Goal: Task Accomplishment & Management: Manage account settings

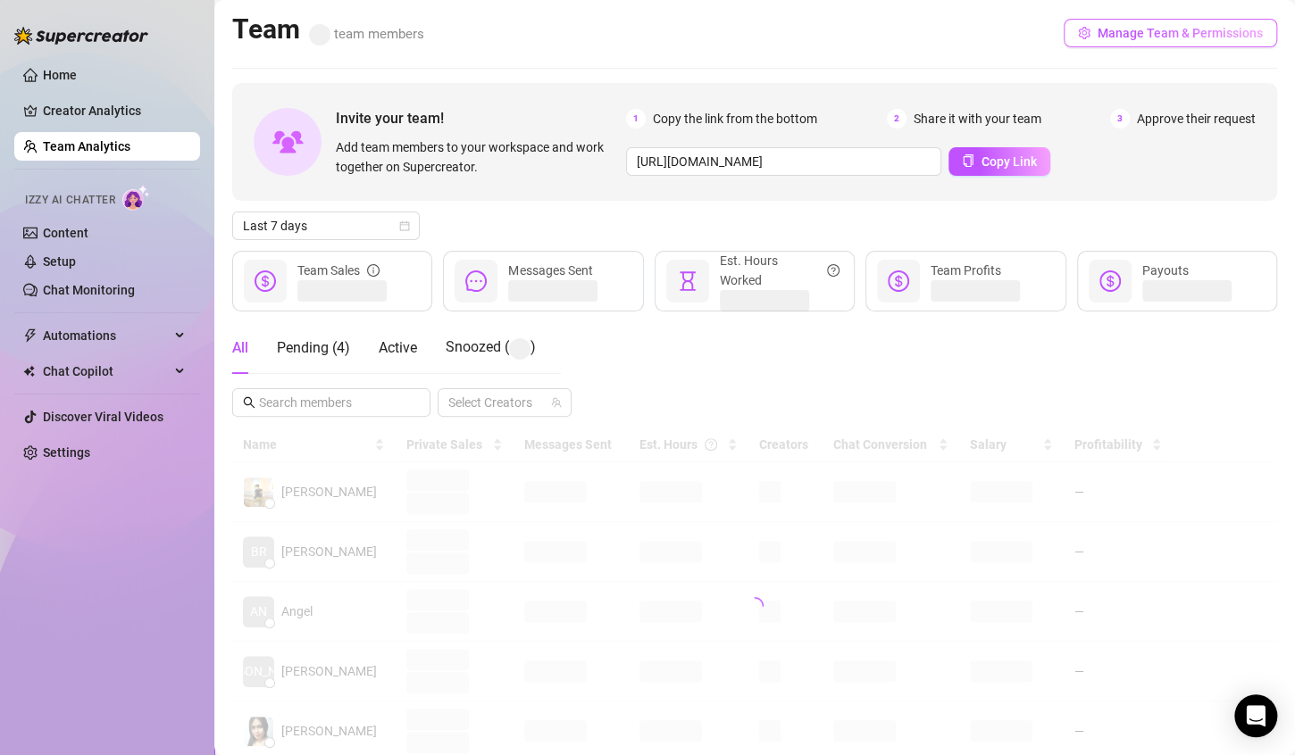
click at [1178, 40] on button "Manage Team & Permissions" at bounding box center [1169, 33] width 213 height 29
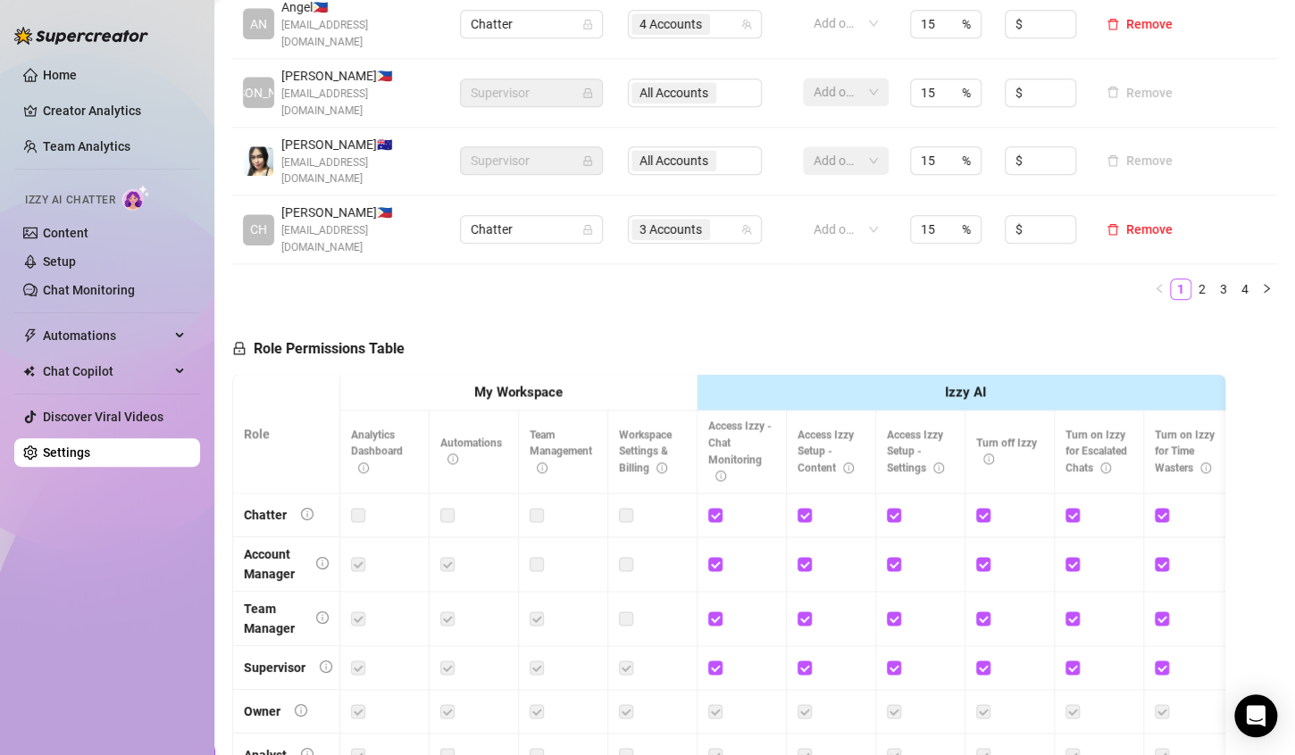
scroll to position [607, 0]
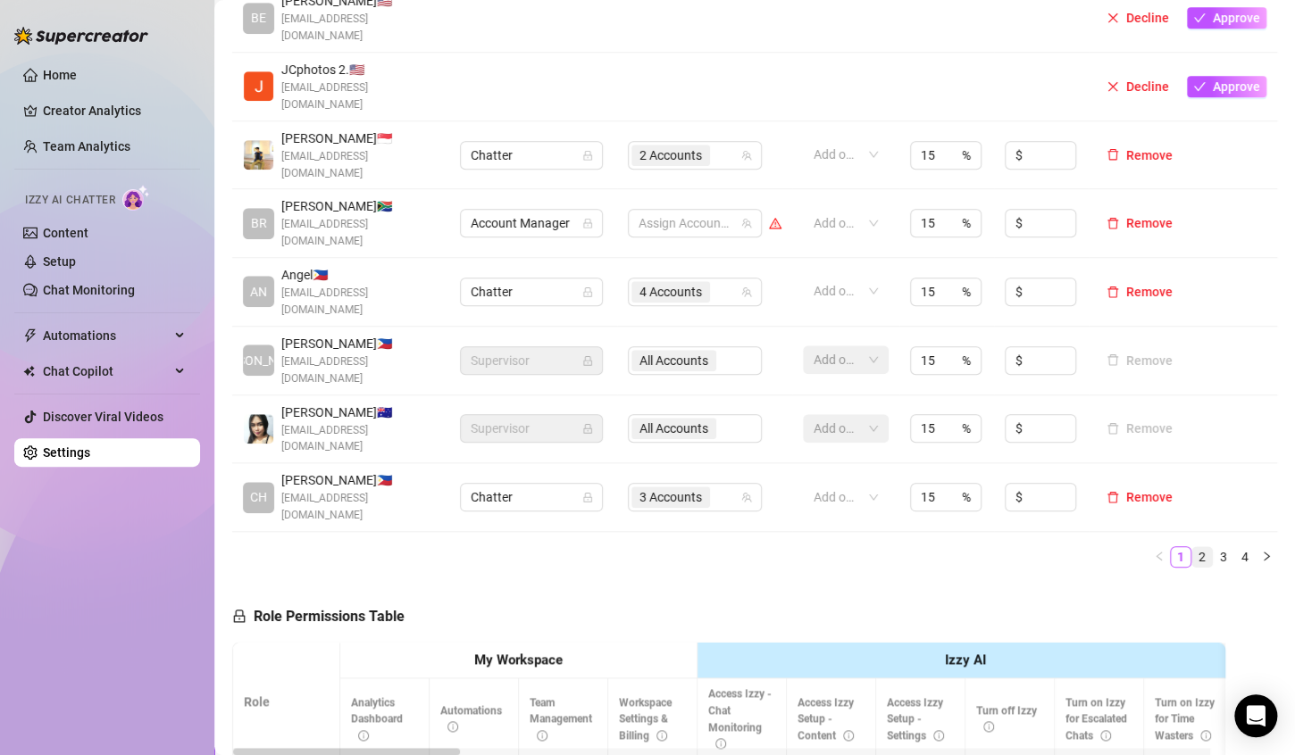
click at [1192, 547] on link "2" at bounding box center [1202, 557] width 20 height 20
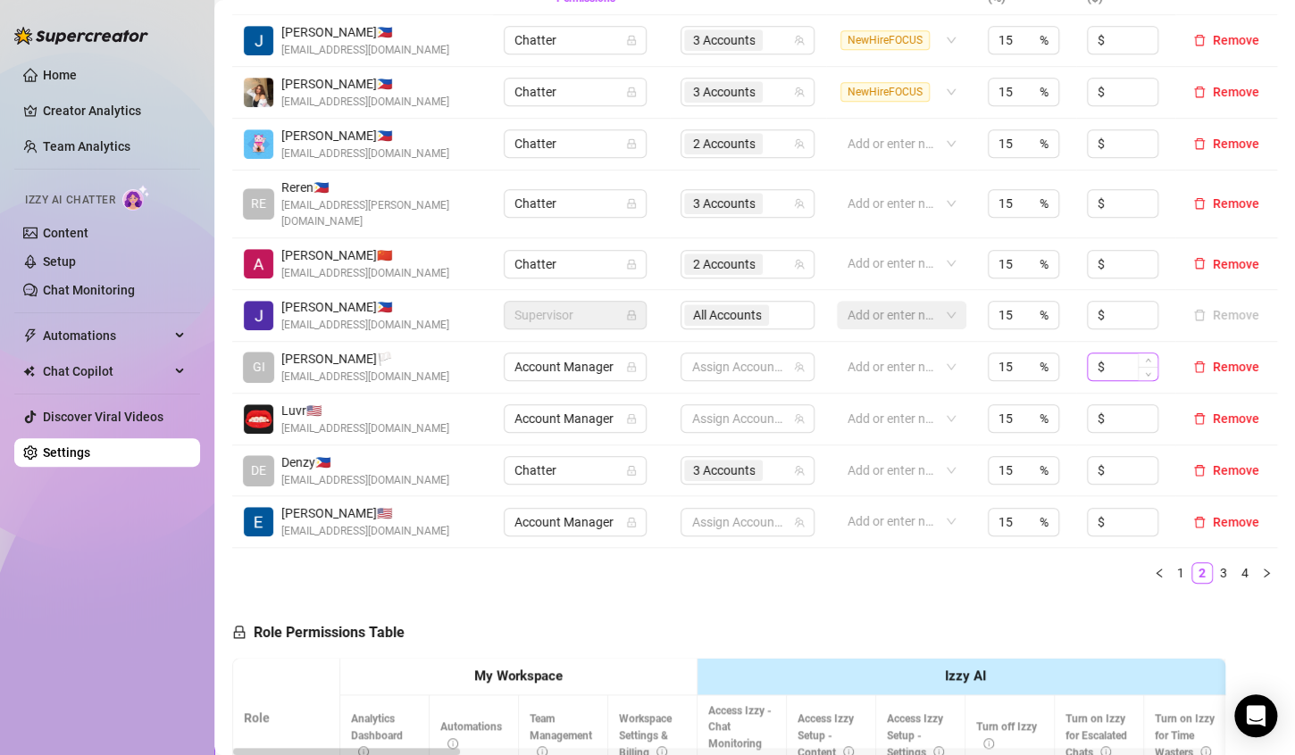
scroll to position [500, 0]
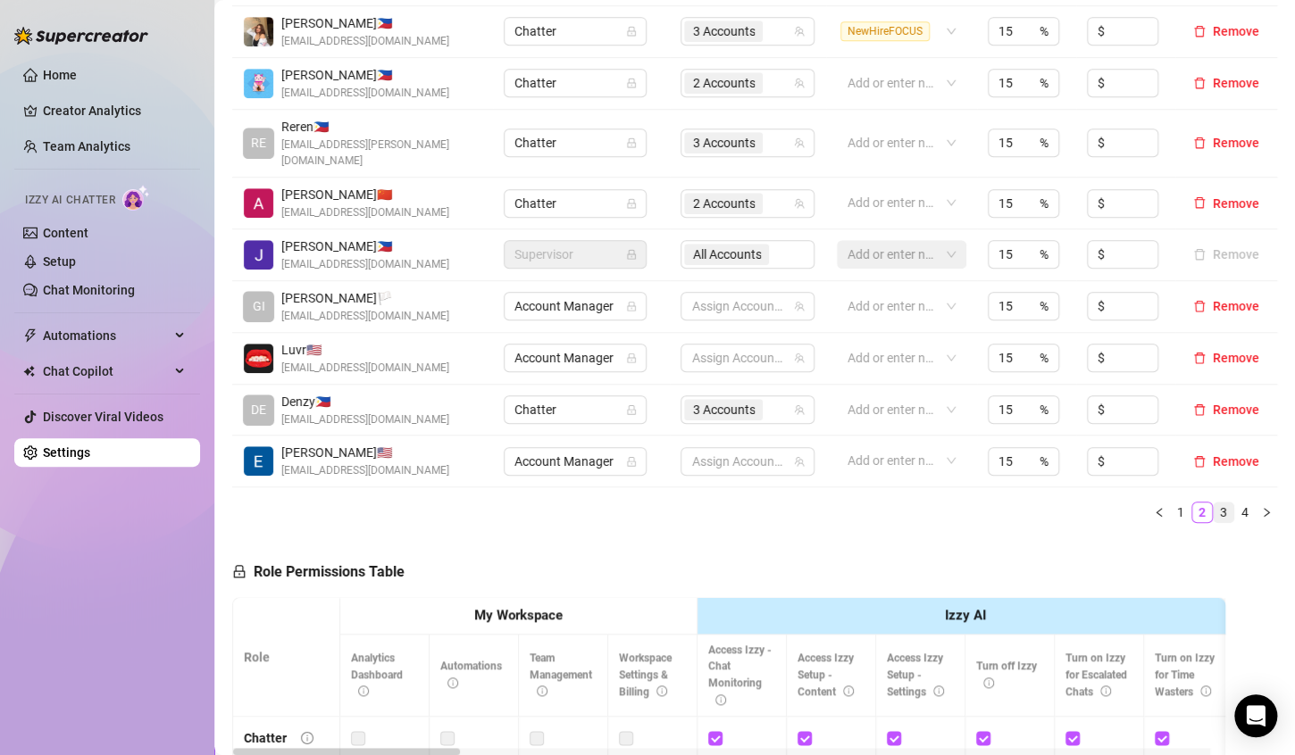
click at [1213, 503] on link "3" at bounding box center [1223, 513] width 20 height 20
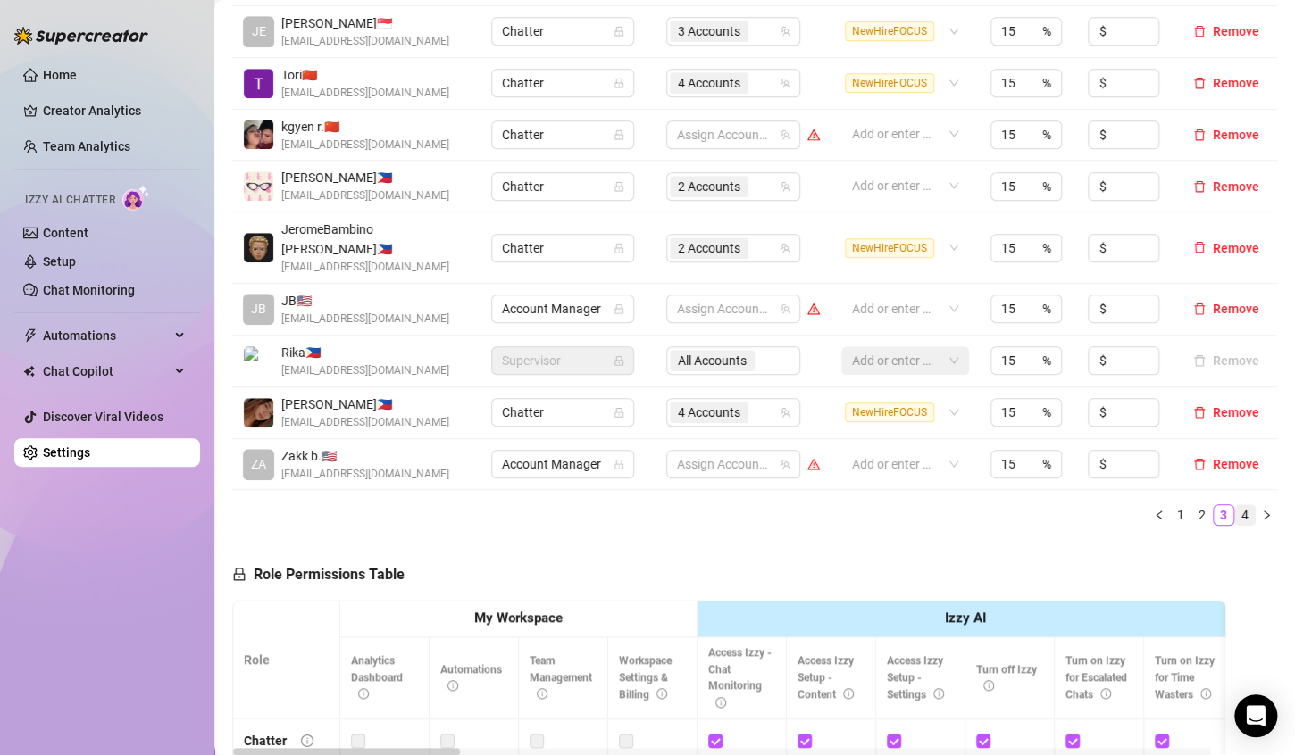
click at [1235, 505] on link "4" at bounding box center [1245, 515] width 20 height 20
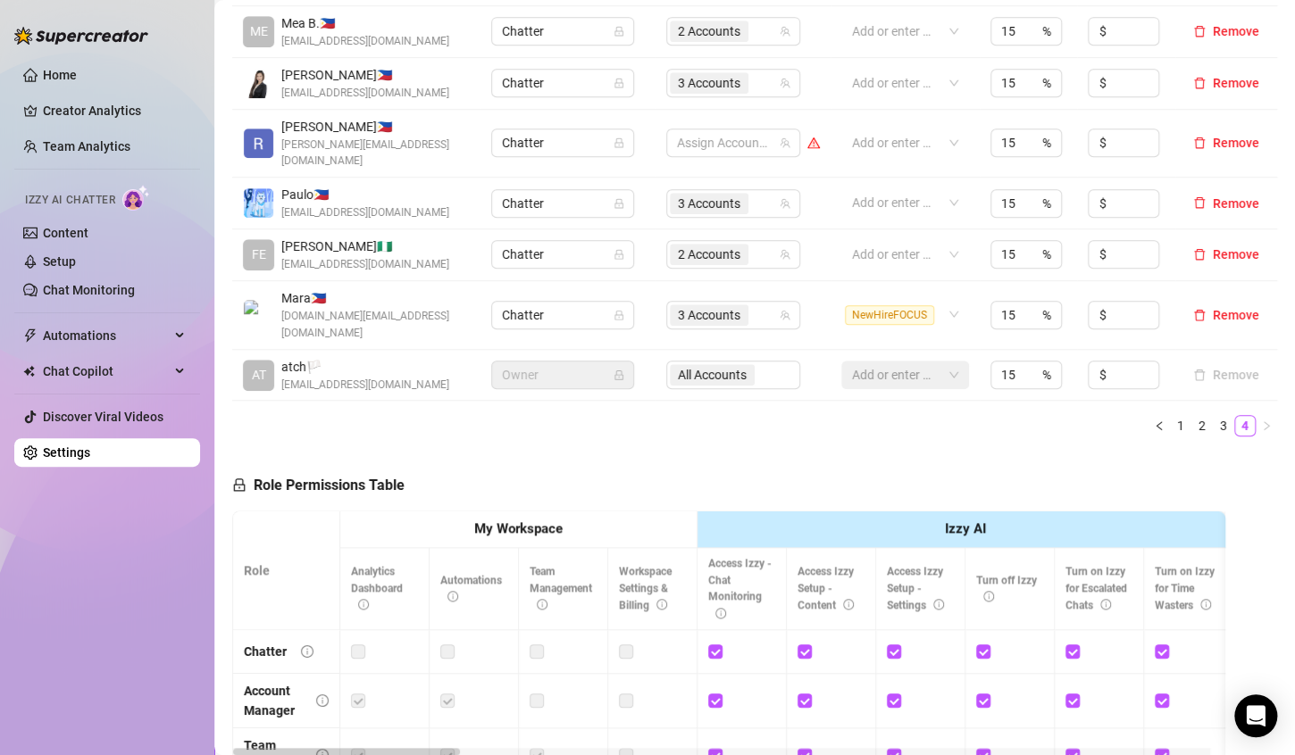
scroll to position [232, 0]
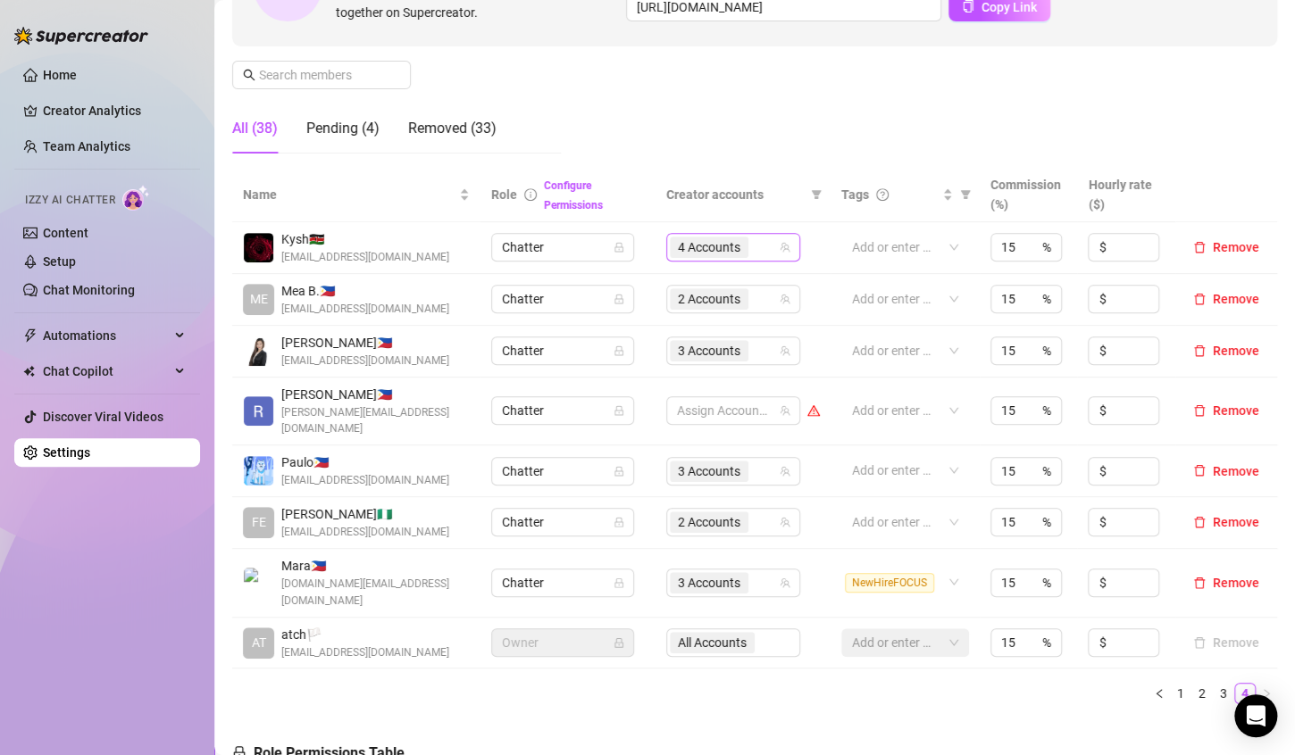
click at [752, 246] on input "search" at bounding box center [754, 247] width 4 height 21
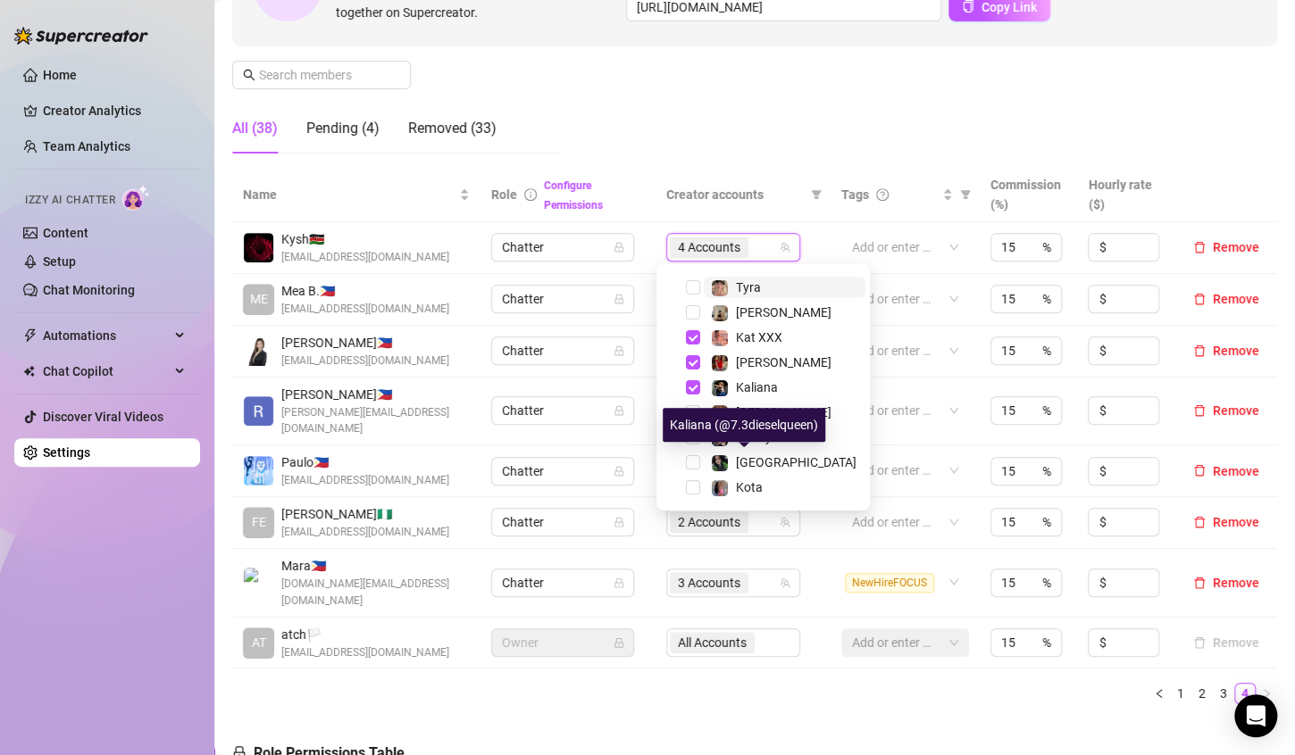
scroll to position [18, 0]
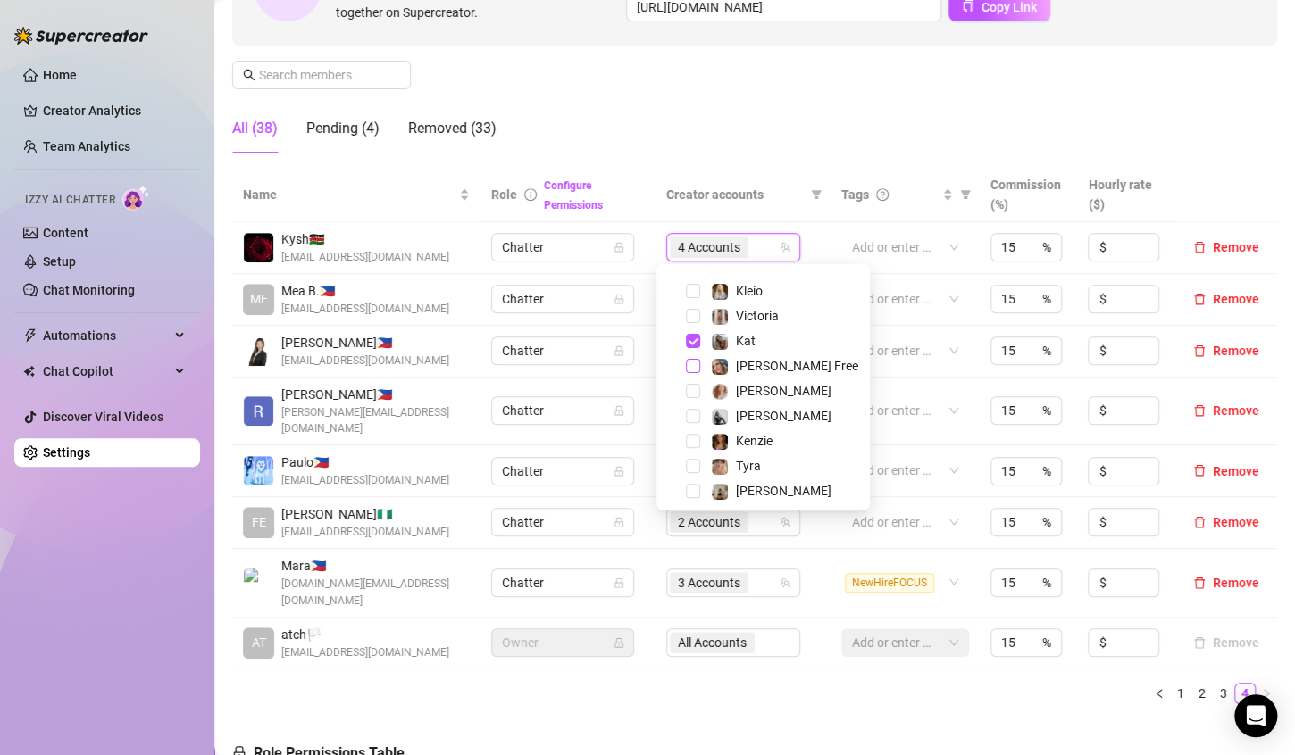
click at [690, 366] on span "Select tree node" at bounding box center [693, 366] width 14 height 14
click at [713, 683] on ul "1 2 3 4" at bounding box center [754, 693] width 1045 height 21
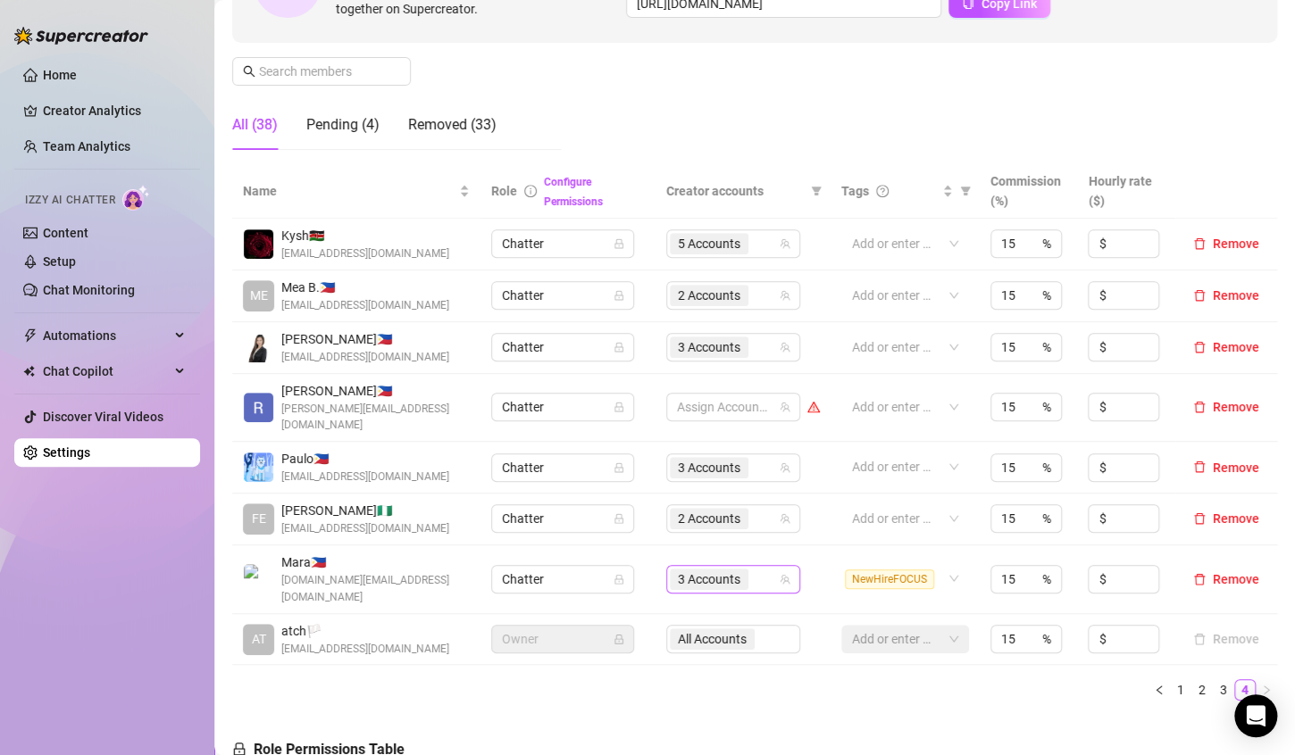
scroll to position [232, 0]
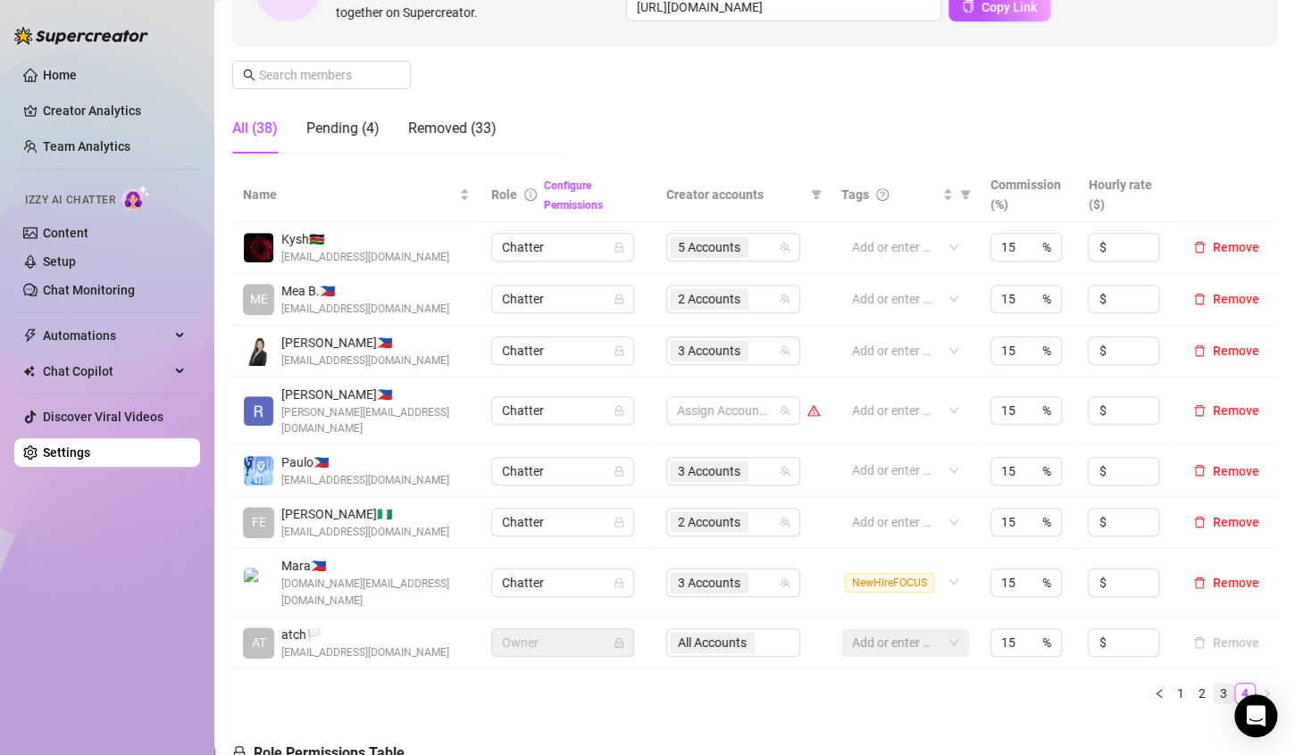
click at [1213, 684] on link "3" at bounding box center [1223, 694] width 20 height 20
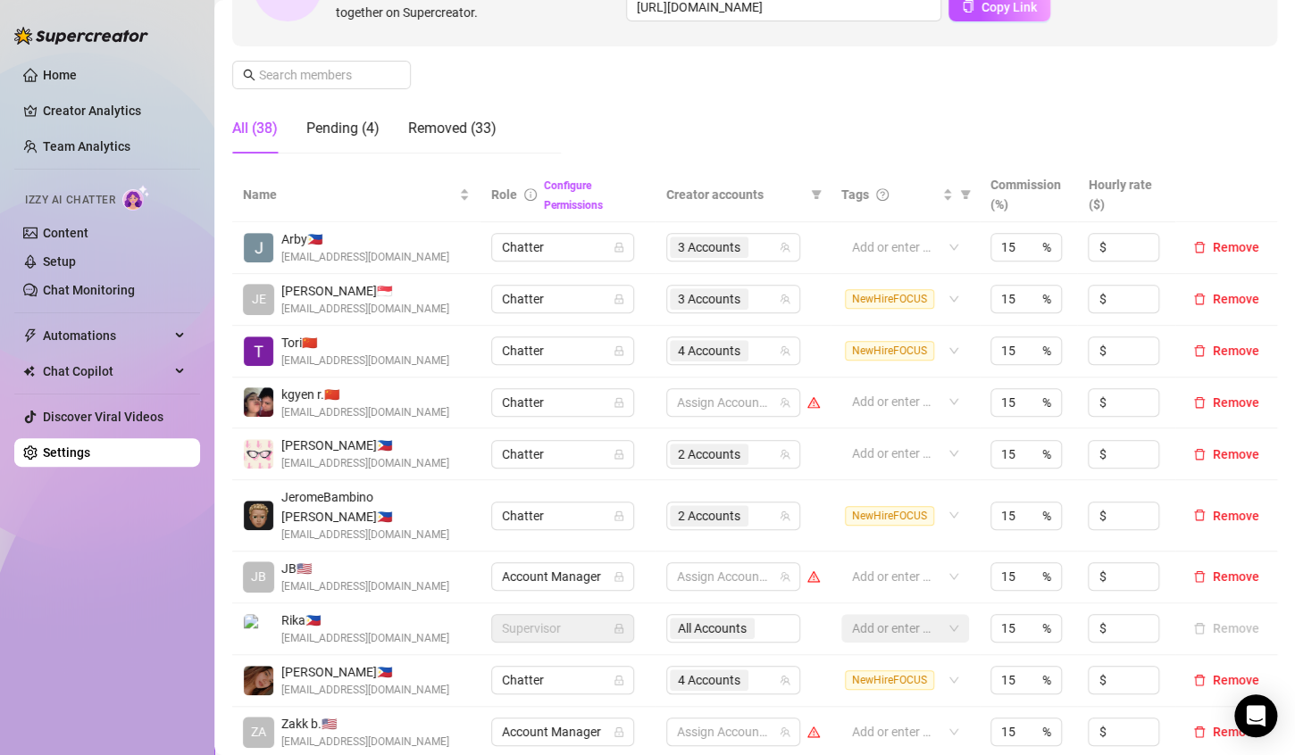
scroll to position [500, 0]
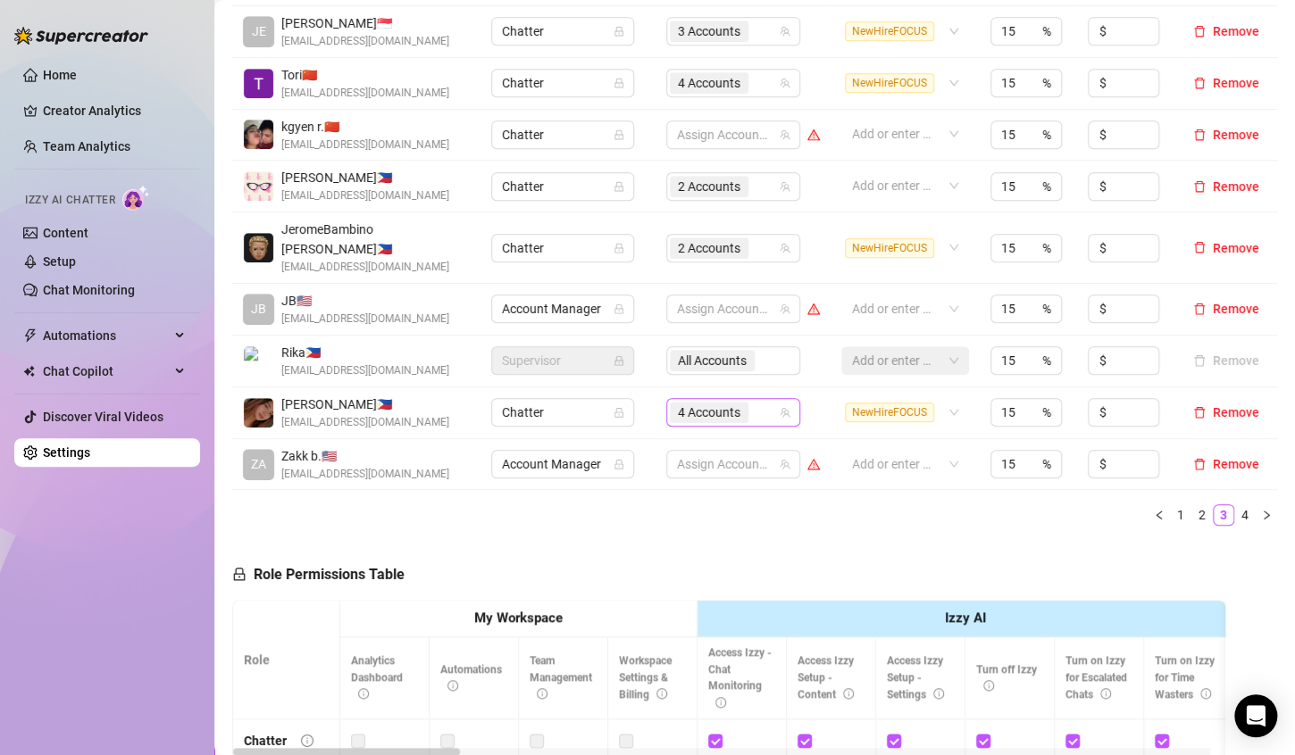
click at [746, 400] on div "4 Accounts" at bounding box center [724, 412] width 108 height 25
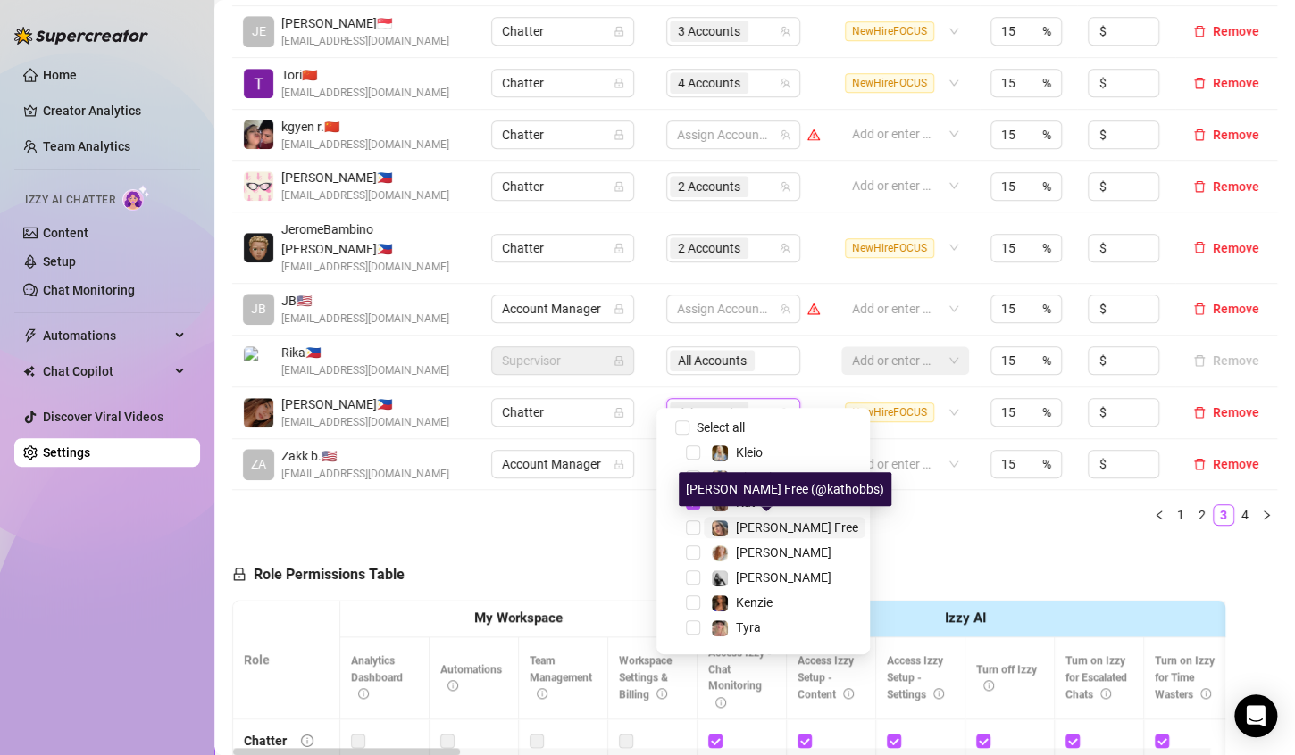
click at [777, 521] on span "[PERSON_NAME] Free" at bounding box center [797, 528] width 122 height 14
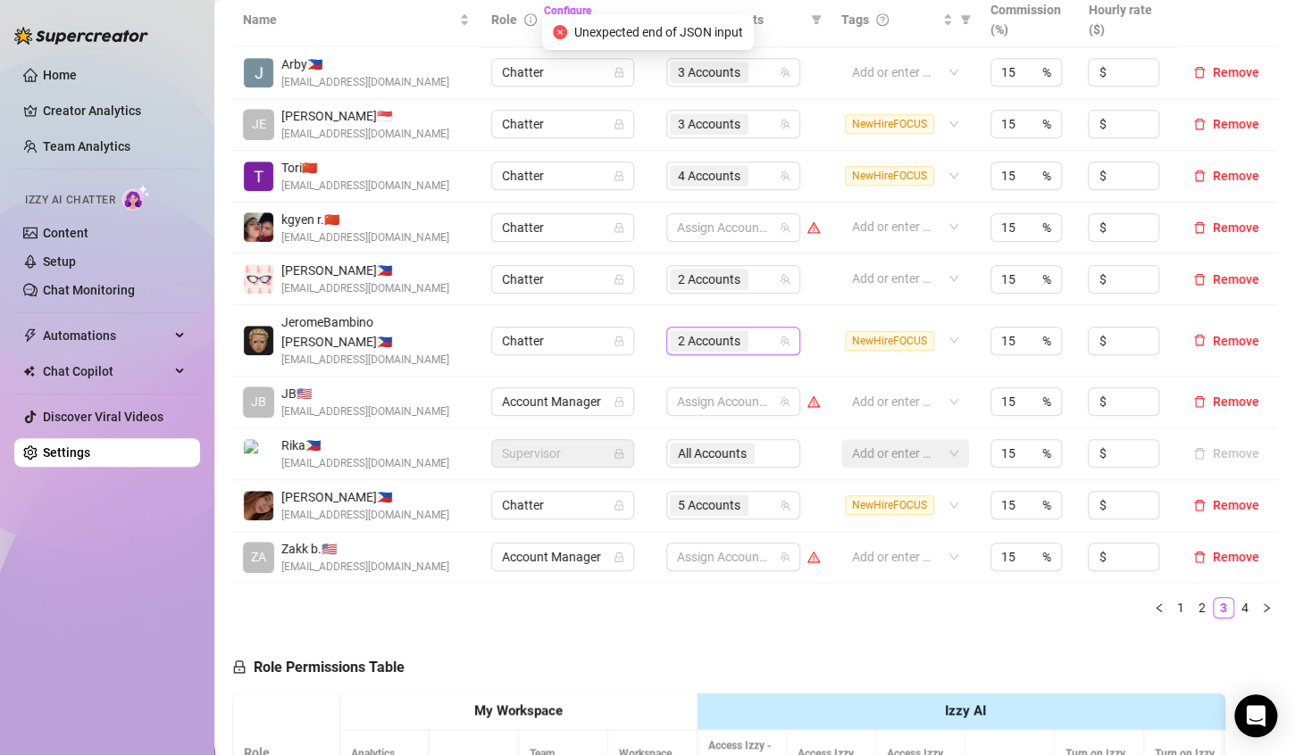
scroll to position [411, 0]
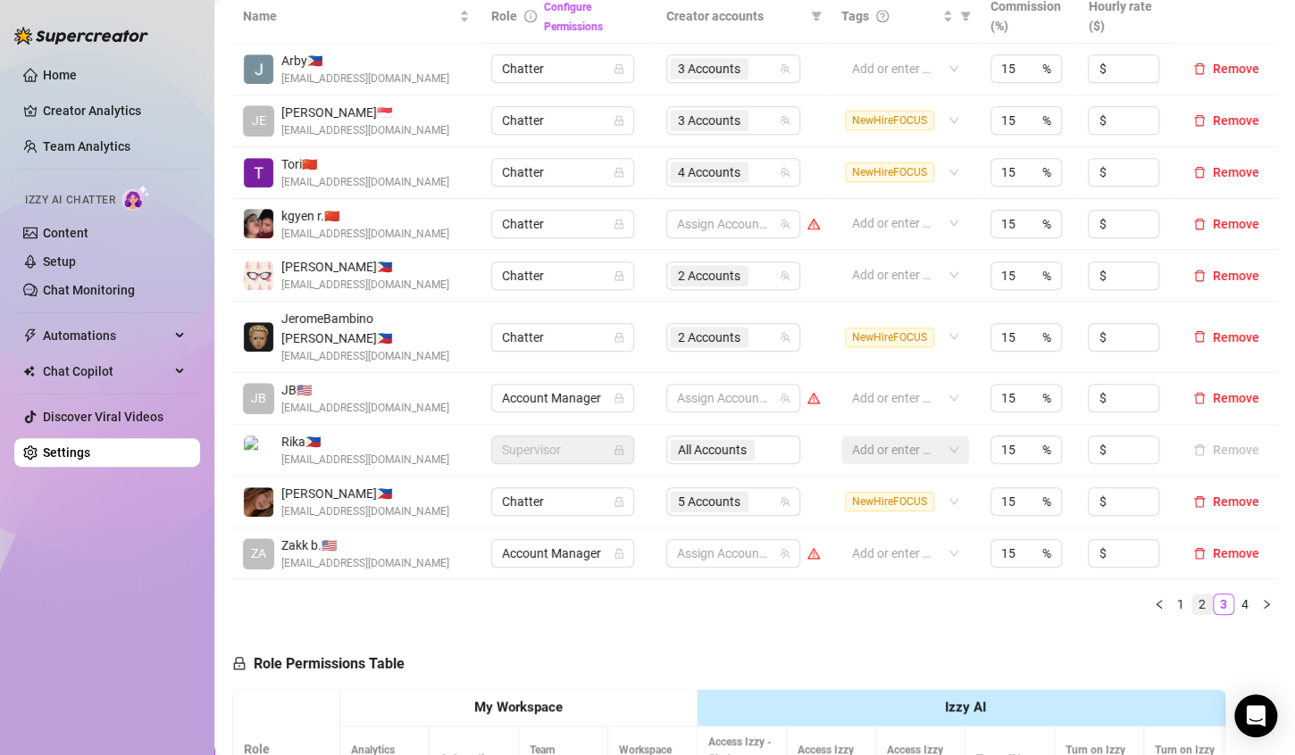
click at [1196, 595] on link "2" at bounding box center [1202, 605] width 20 height 20
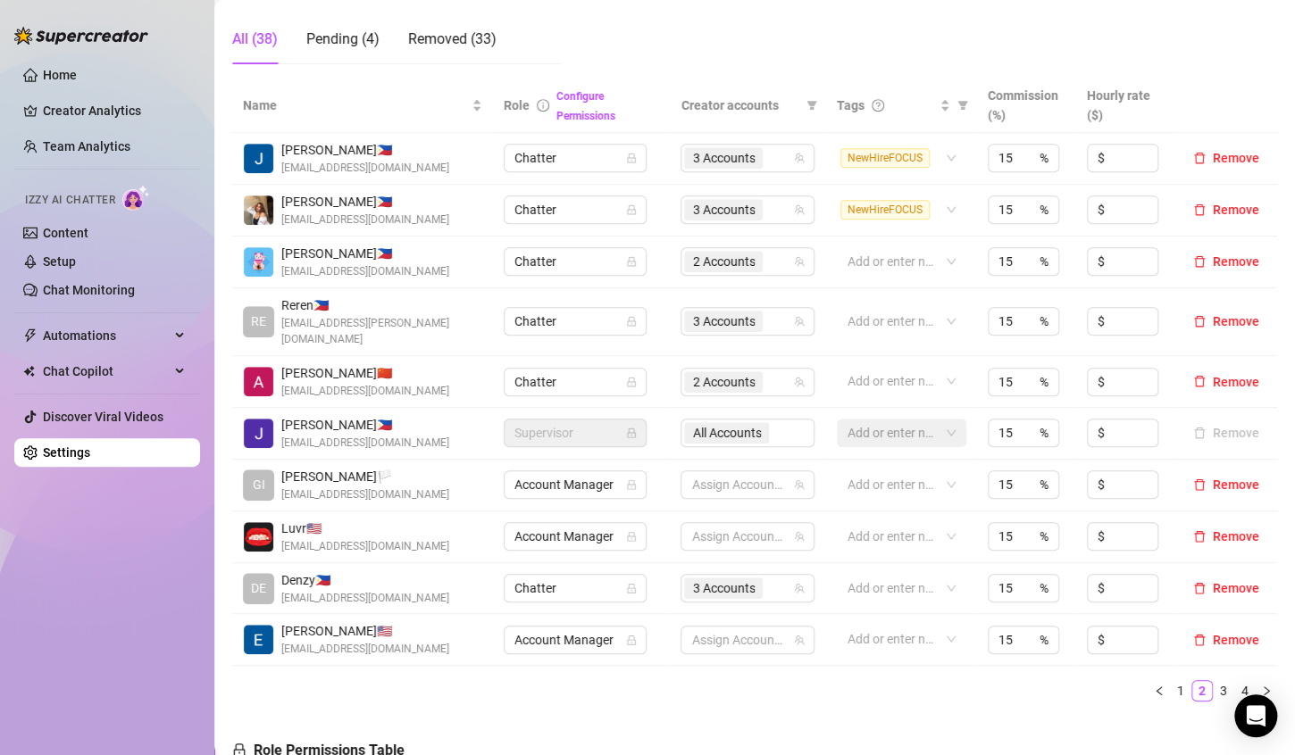
scroll to position [500, 0]
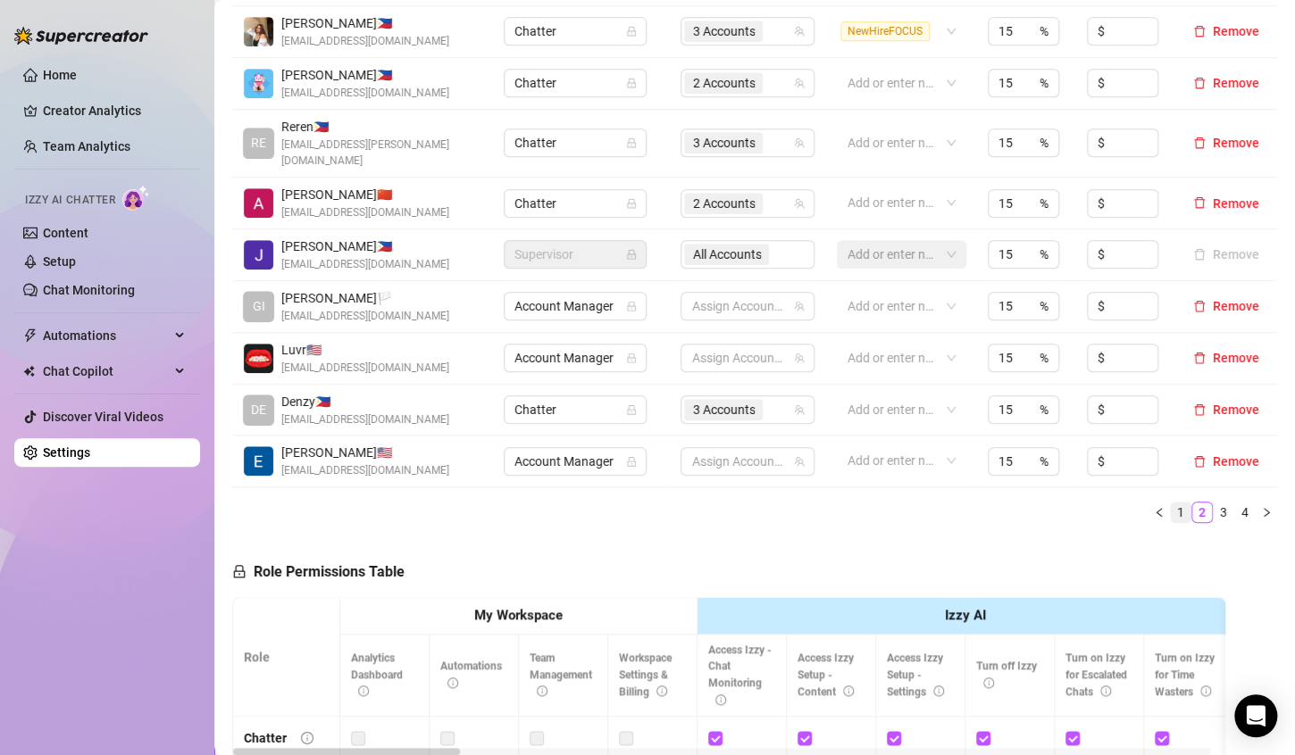
click at [1171, 503] on link "1" at bounding box center [1181, 513] width 20 height 20
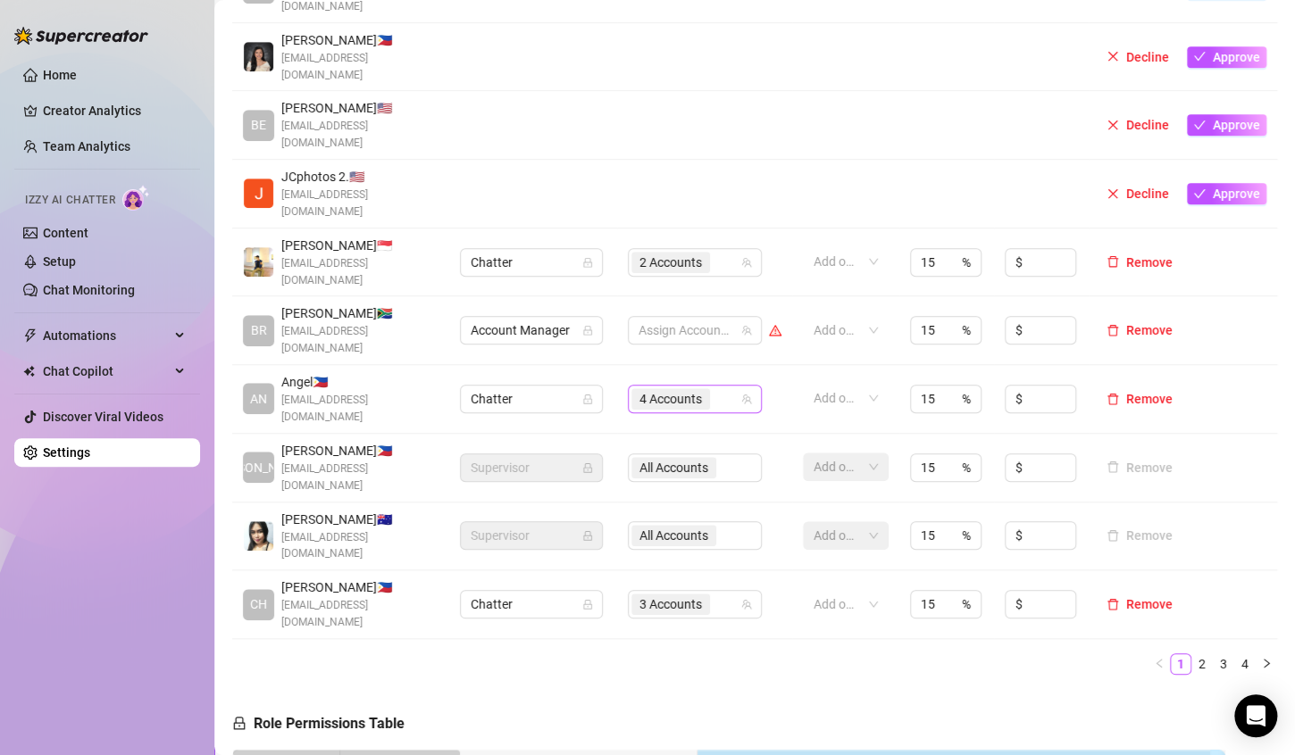
click at [712, 387] on div "4 Accounts" at bounding box center [685, 399] width 108 height 25
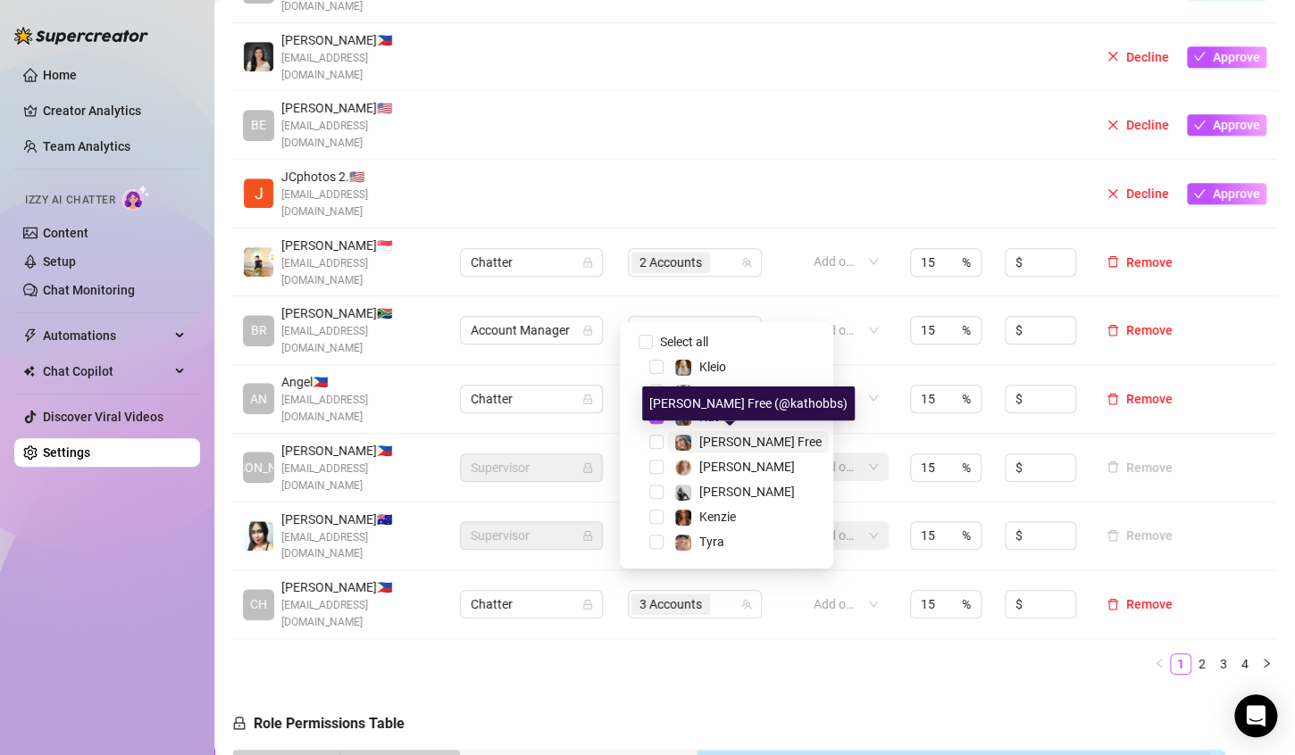
click at [731, 435] on span "[PERSON_NAME] Free" at bounding box center [760, 442] width 122 height 14
